Goal: Task Accomplishment & Management: Manage account settings

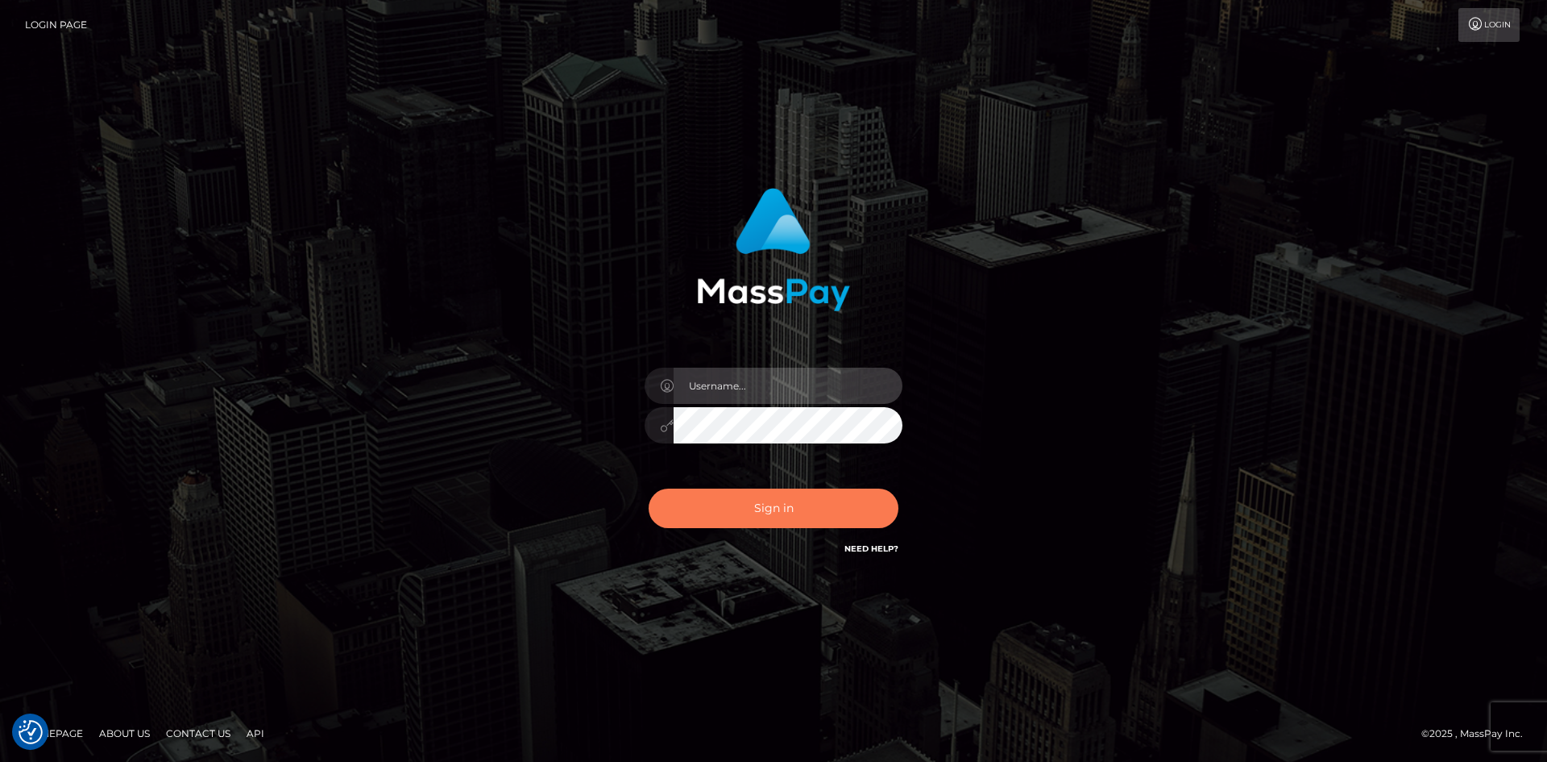
type input "hello.feetfinder"
click at [777, 506] on button "Sign in" at bounding box center [774, 507] width 250 height 39
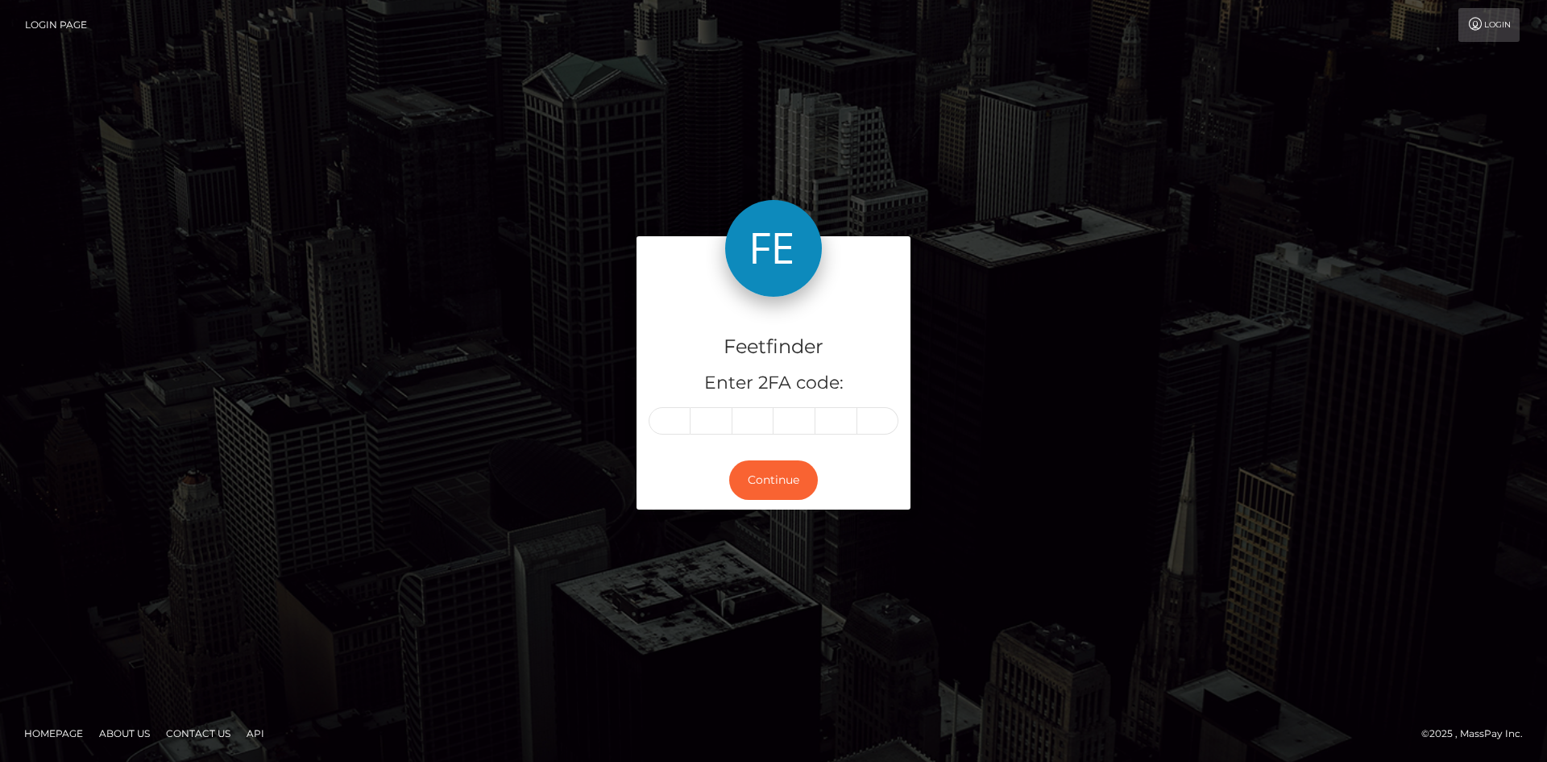
click at [681, 421] on input "text" at bounding box center [670, 420] width 42 height 27
type input "5"
type input "6"
type input "5"
type input "1"
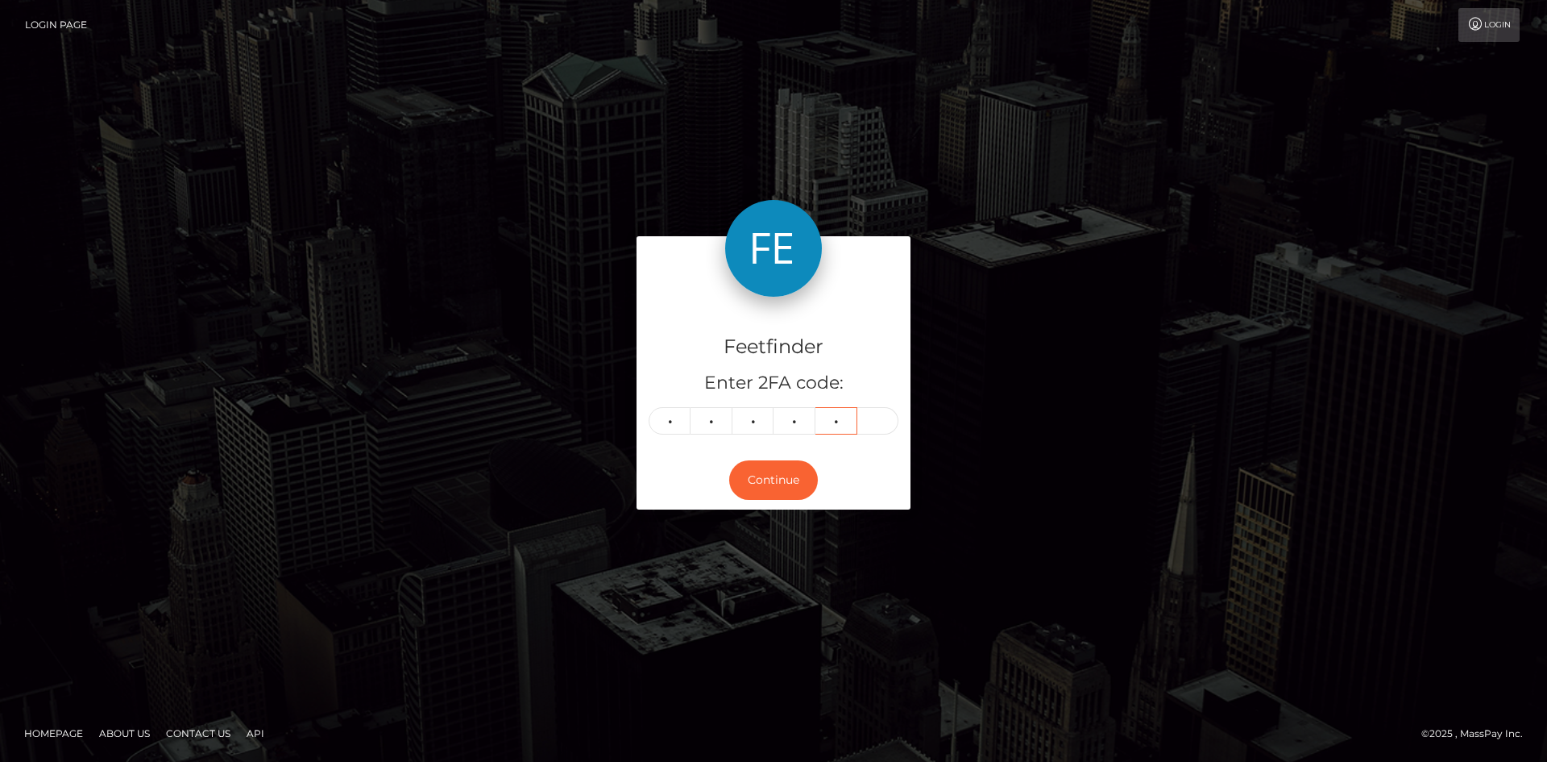
type input "7"
type input "2"
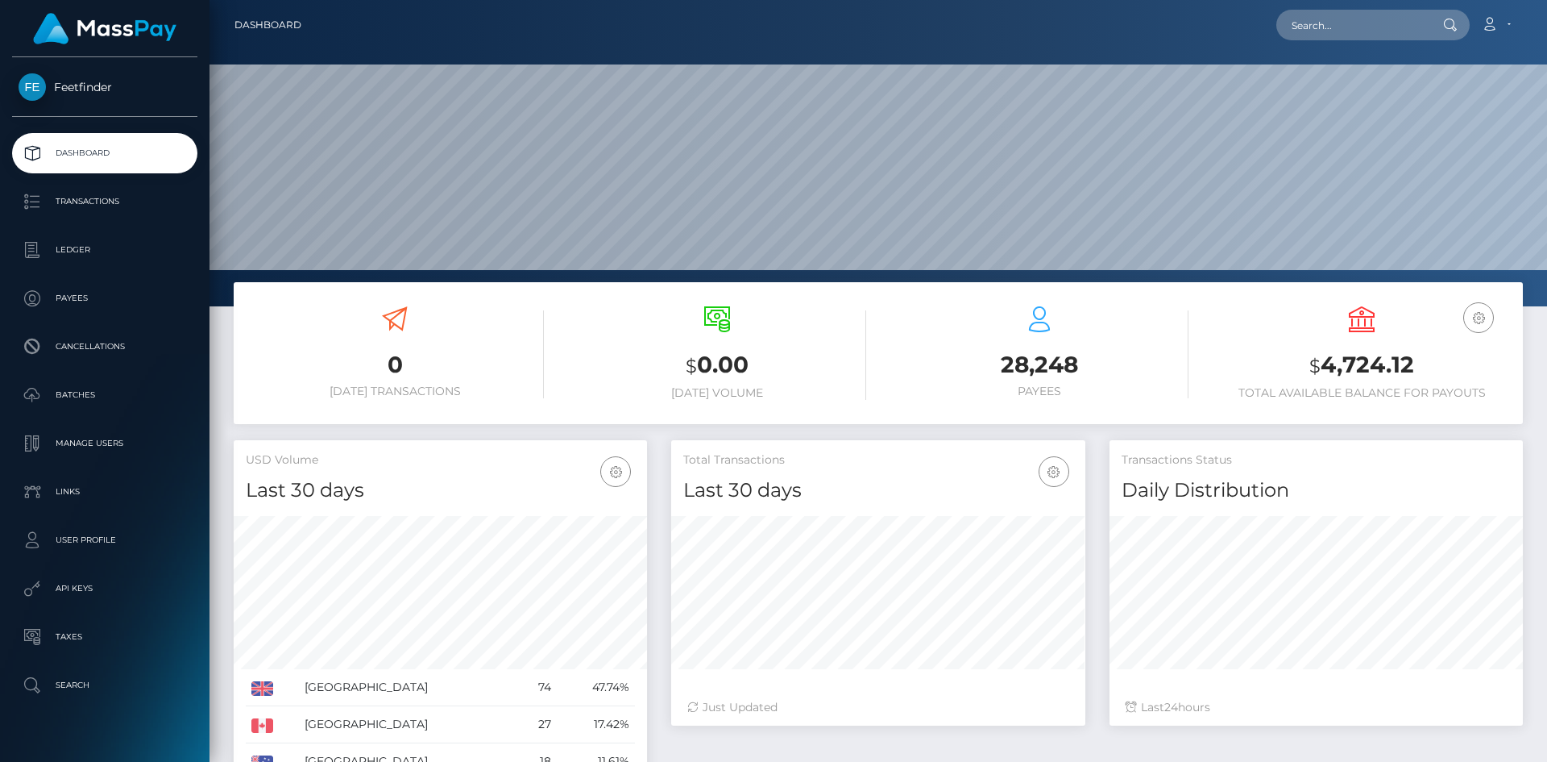
scroll to position [286, 414]
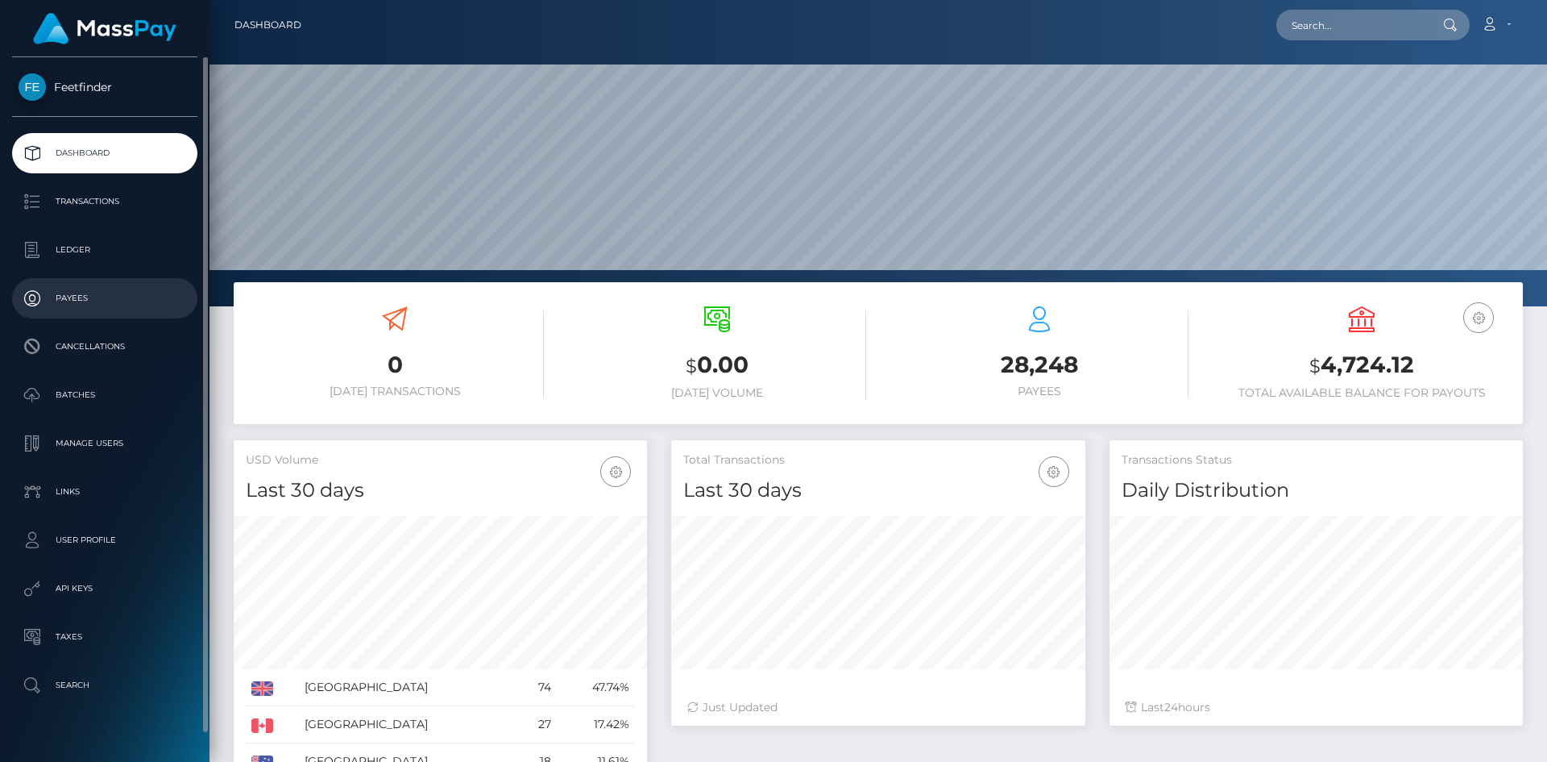
click at [99, 297] on p "Payees" at bounding box center [105, 298] width 172 height 24
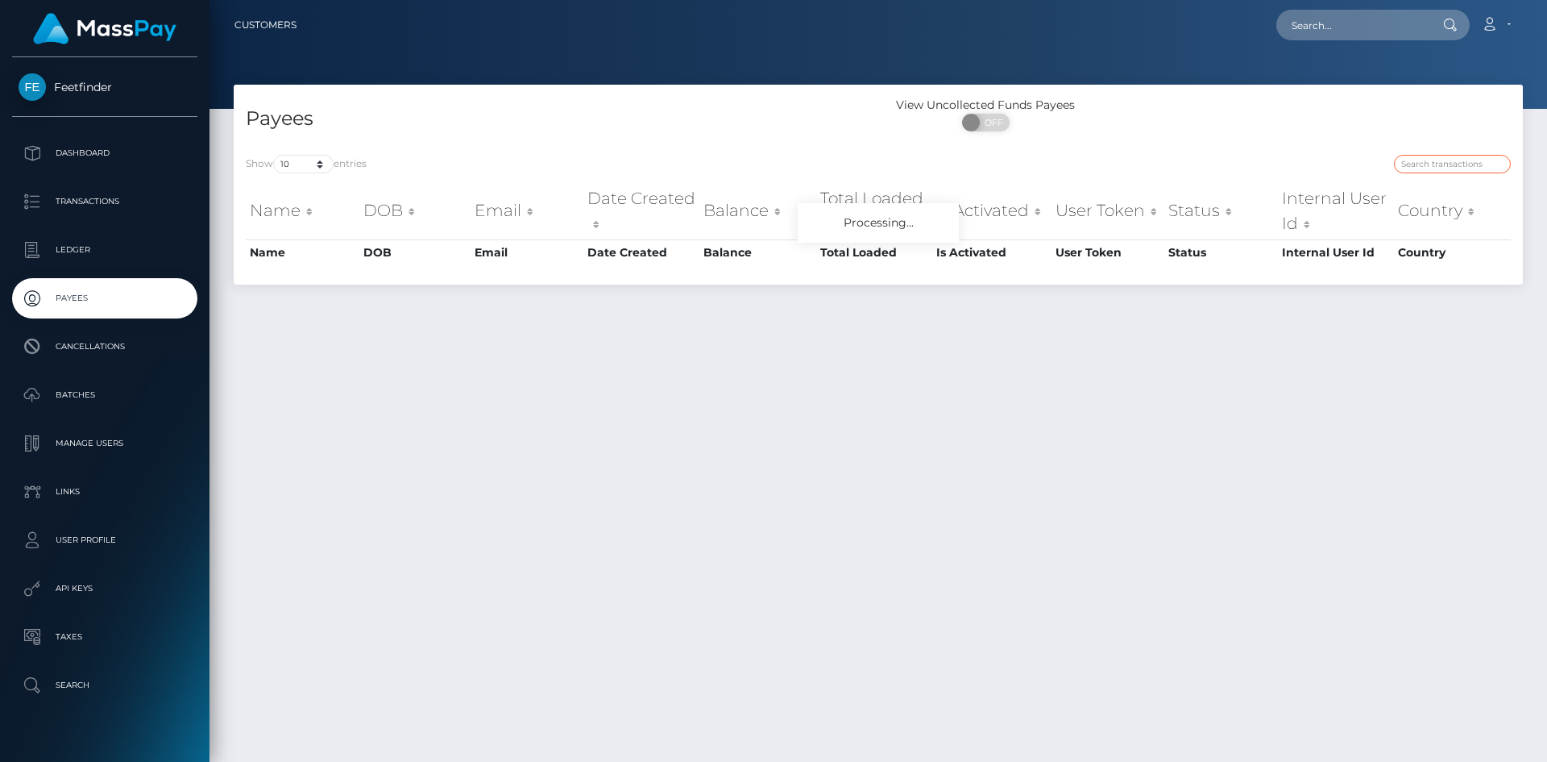
click at [1480, 160] on input "search" at bounding box center [1452, 164] width 117 height 19
paste input "0cdb18b6-7cd9-11f0-8023-0266f44cc279"
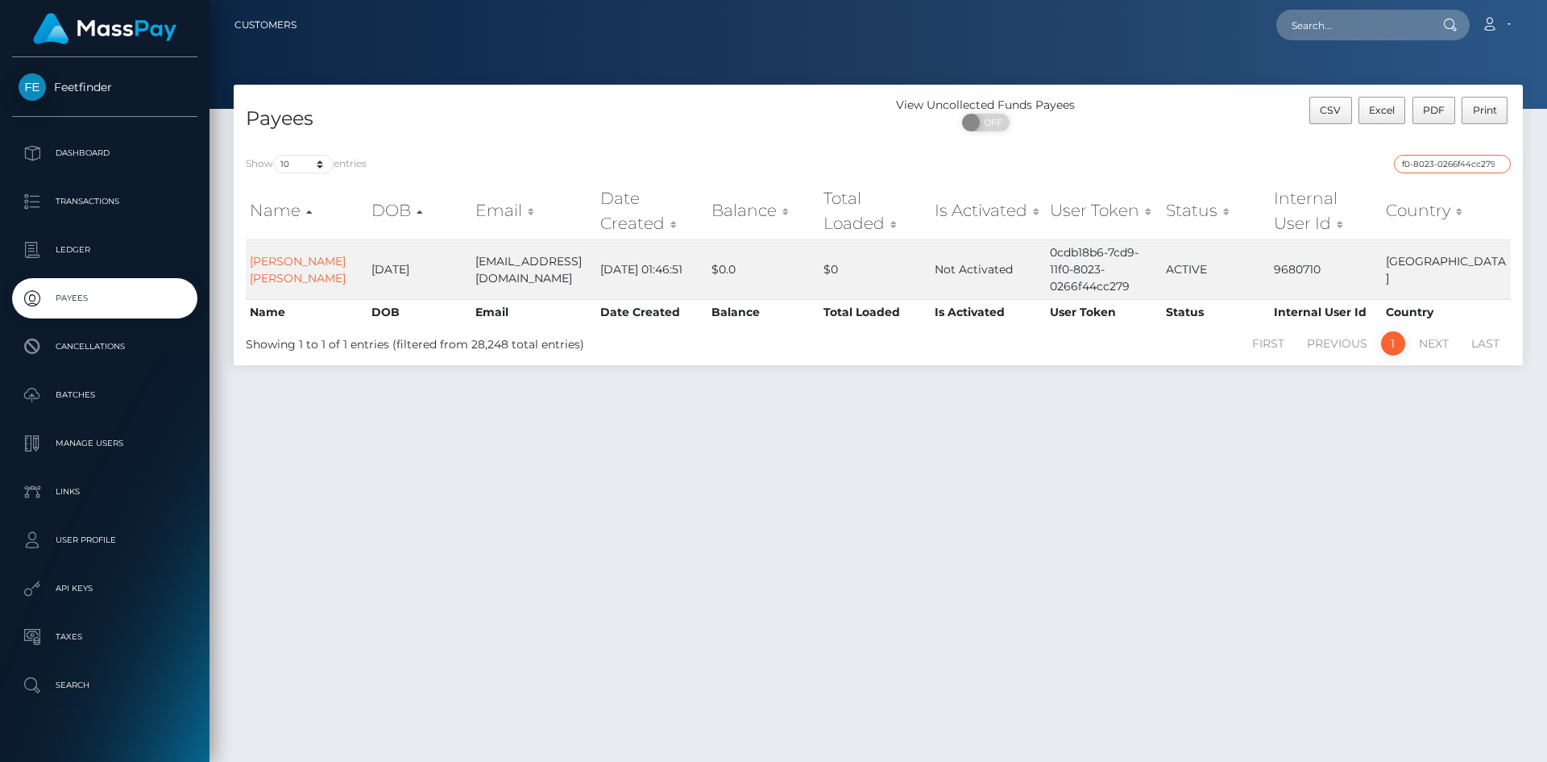
type input "0cdb18b6-7cd9-11f0-8023-0266f44cc279"
